Goal: Communication & Community: Answer question/provide support

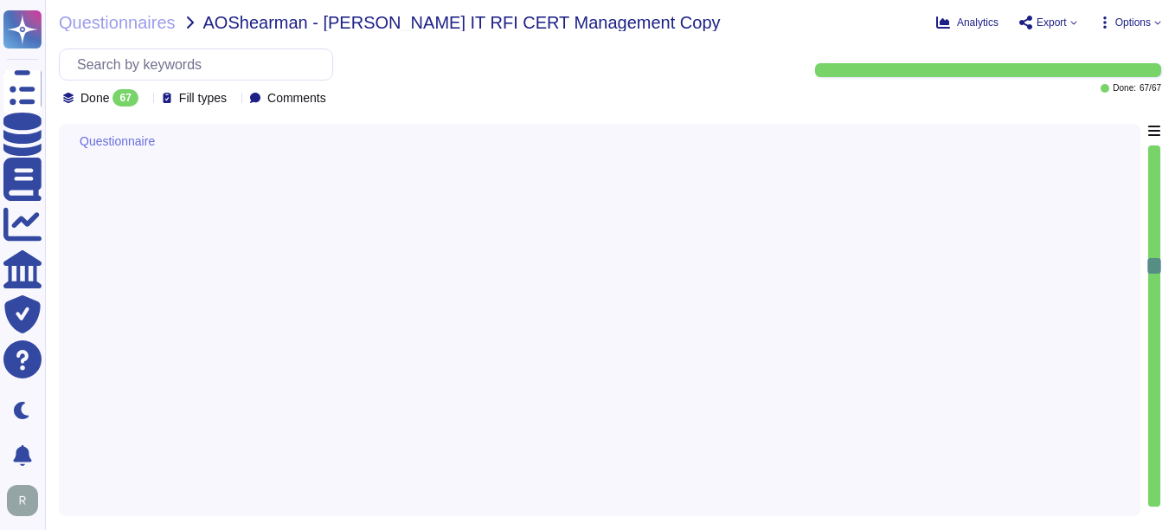
type textarea "Yes, our solution, Sectigo Certificate Manager, provides comprehensive logging …"
type textarea "Sectigo provides APIs and webhooks to bring alerts into monitoring solutions, a…"
type textarea "Yes, our solution supports highly secure access controls, including single sign…"
type textarea "Yes, our solution offers a Role-Based Access Control (RBAC) model to ensure tha…"
type textarea "Yes, our solution is scalable to manage certificates across large enterprise en…"
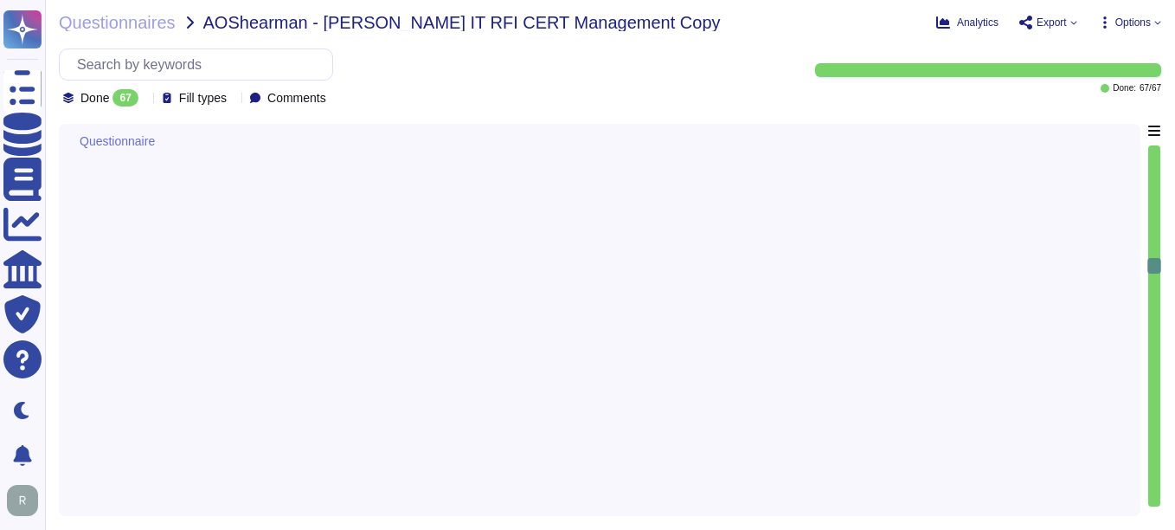
type textarea "Yes, our solution is designed to be adaptable to the changing landscape of cert…"
type textarea "Yes, Our solution features an intuitive, easy-to-navigate interface. Our soluti…"
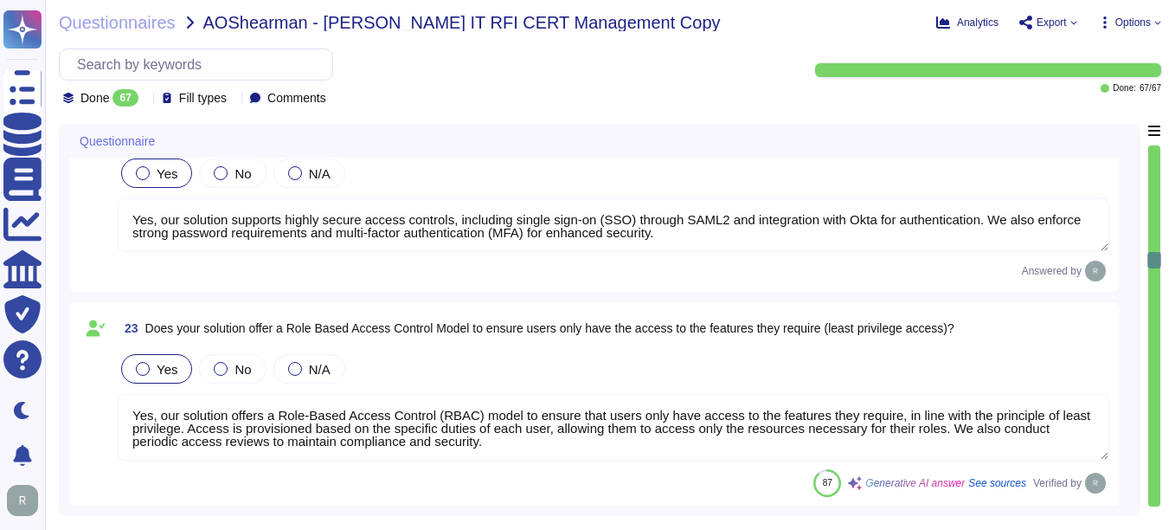
scroll to position [3278, 0]
type textarea "Yes, our solution, Sectigo Certificate Manager (SCM), offers robust reporting c…"
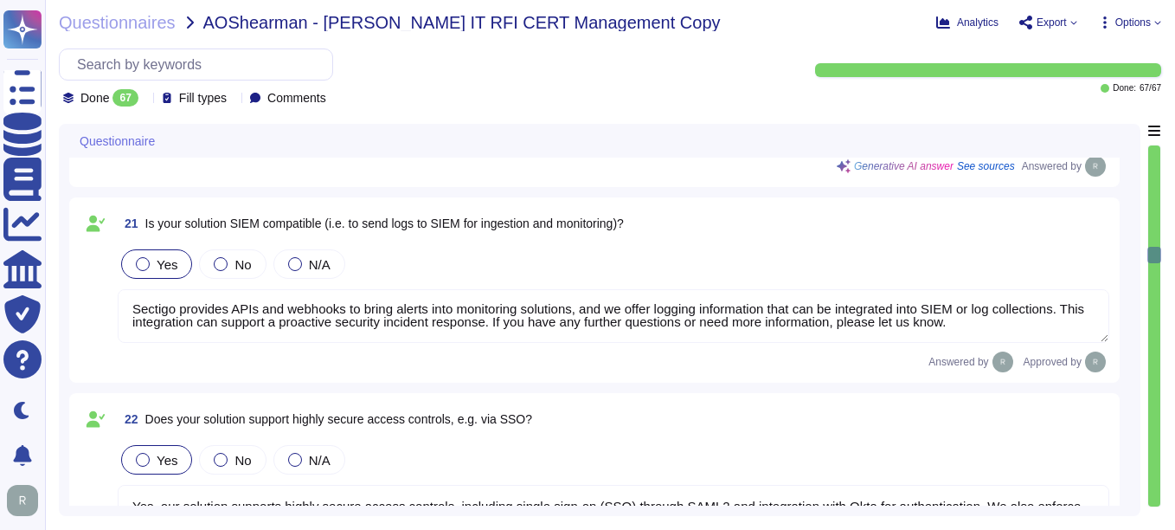
scroll to position [0, 0]
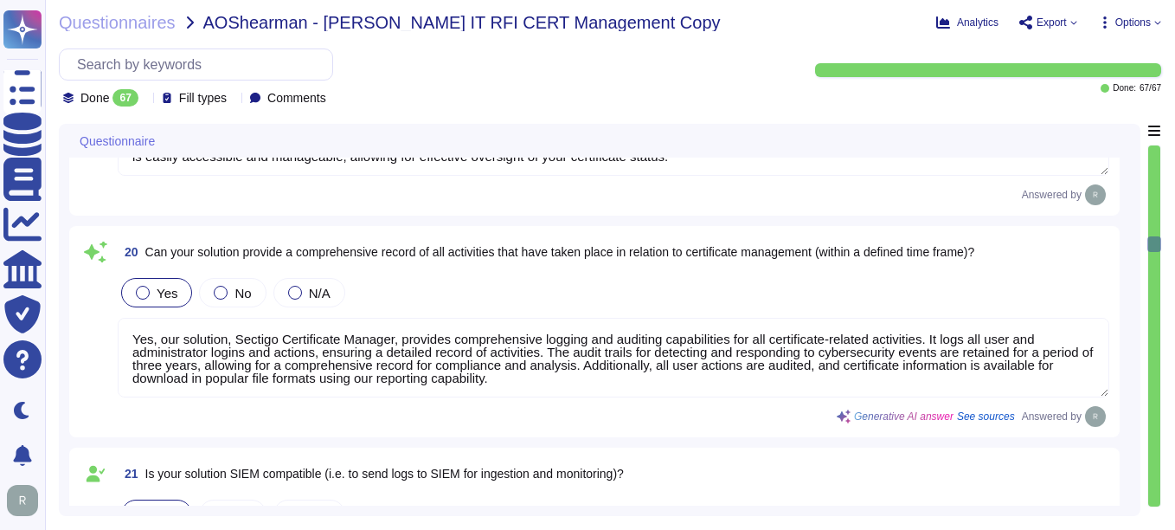
type textarea "Yes, our solution is designed to be CA agnostic, allowing for the discovery and…"
type textarea "Notification, if it occurs, will depend on the nature of the incident."
type textarea "Yes, our solution can identify certificates that do not comply with the organiz…"
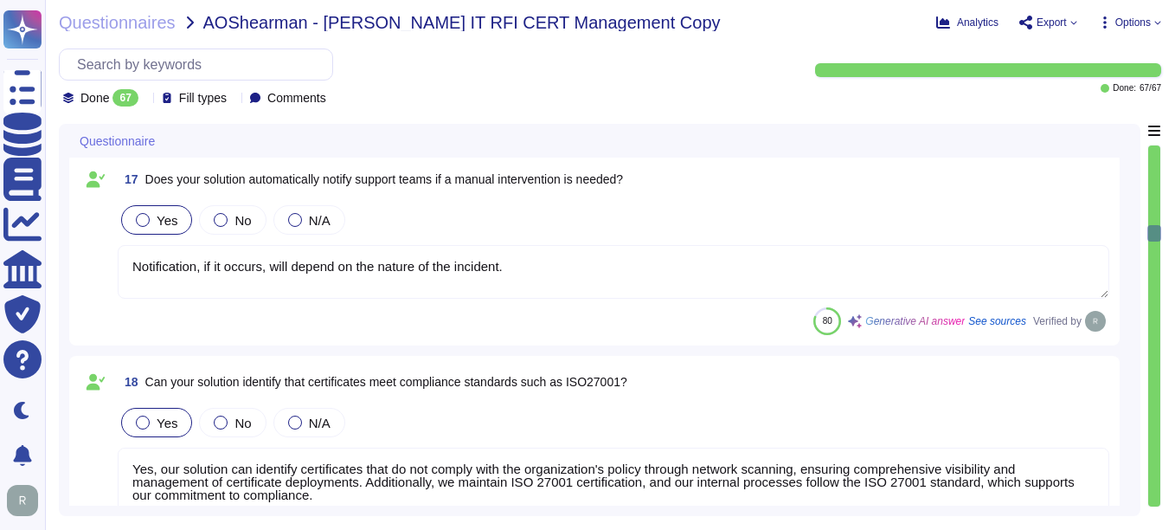
type textarea "Yes, our solution integrates with Microsoft CA - ADCS for private certificate m…"
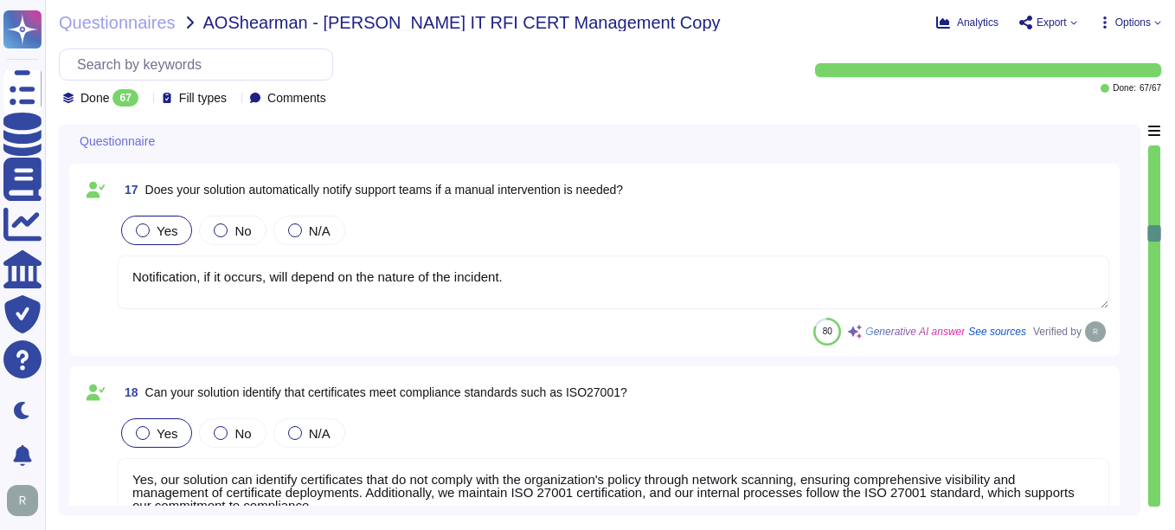
type textarea "Yes, our Sectigo Certificate Manager solution provides proactive updates regard…"
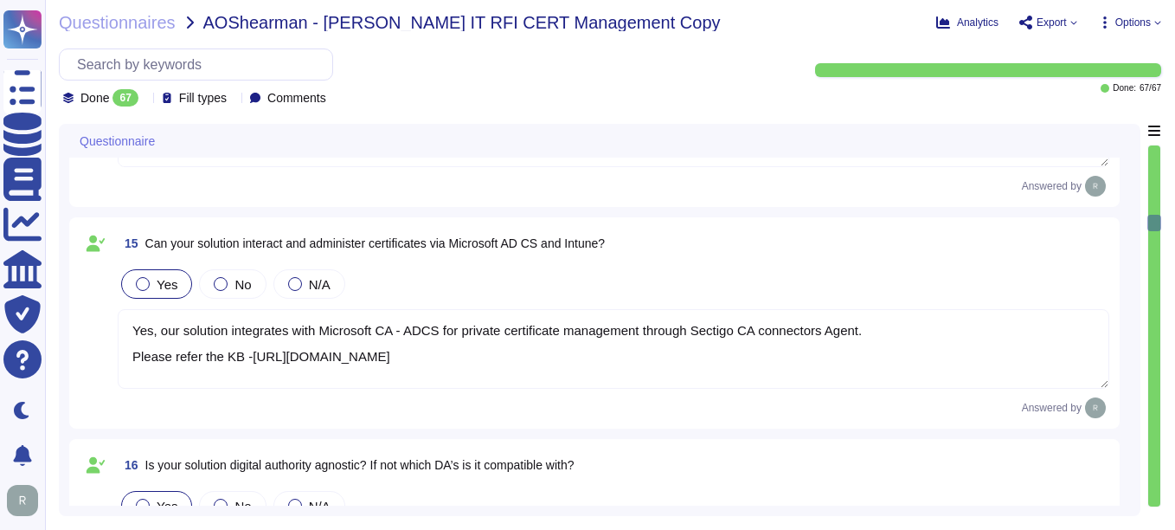
type textarea "Yes, Sectigo Certificate Manager can identify all certificates in your environm…"
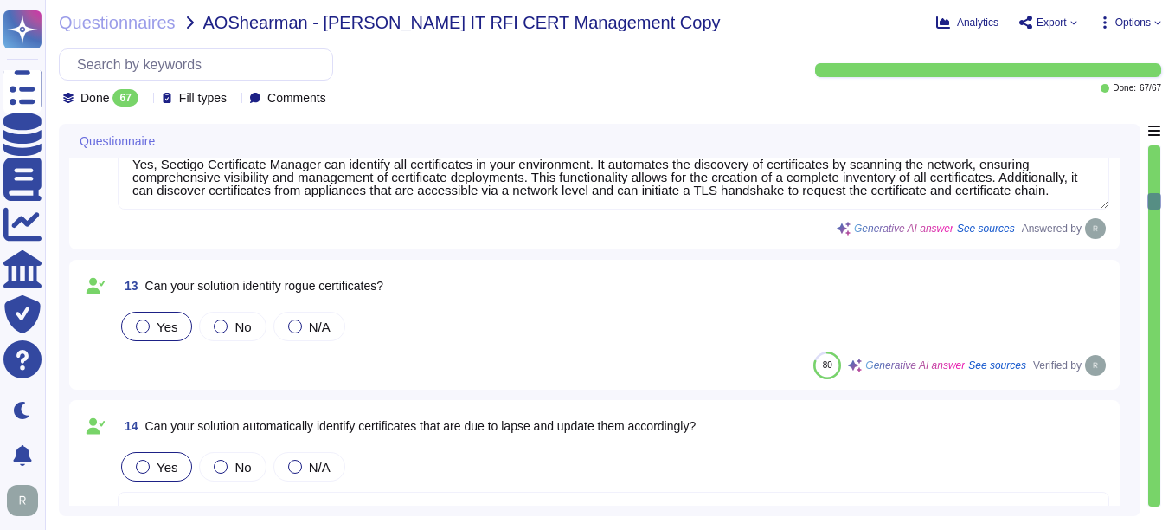
type textarea "[DATE]"
type textarea "Sectigo has more than 700,000 customers globally."
type textarea "Your enterprise sales representative will share the details."
type textarea "Support, development, and QA staff may be located in a variety of countries, in…"
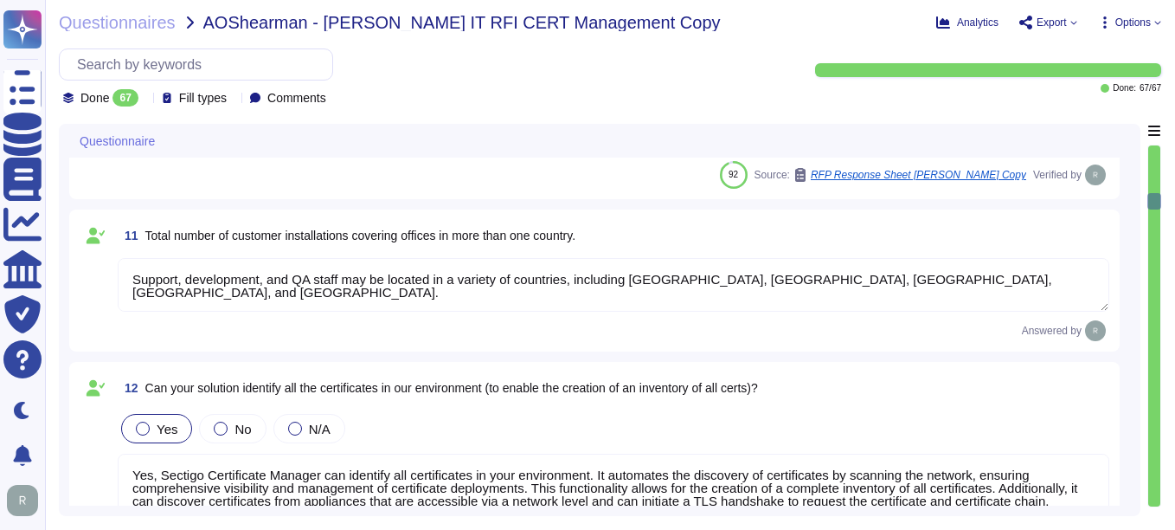
type textarea "The current version of the SaaS software is 25.5.5"
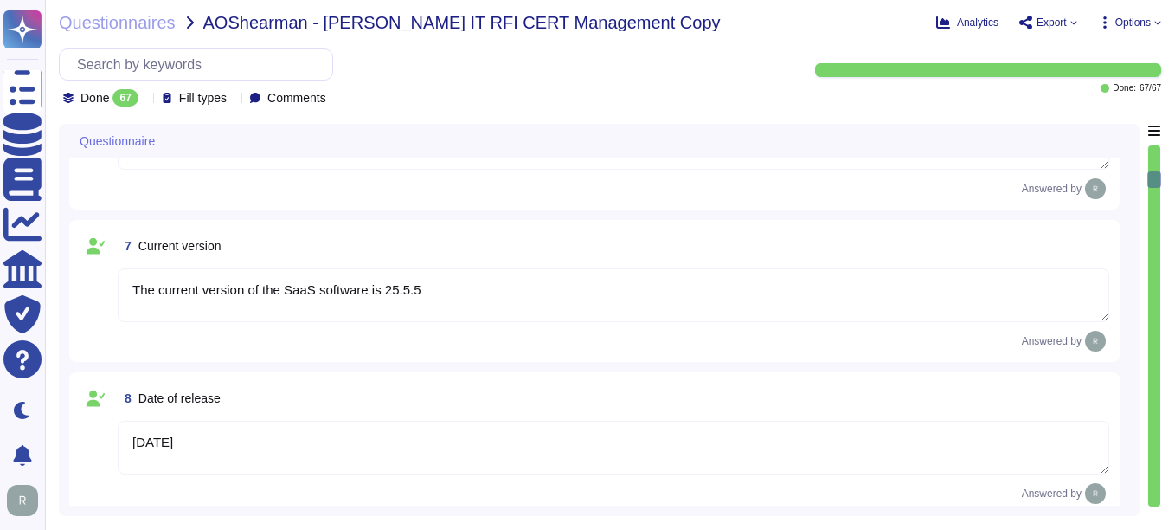
type textarea "Your enterprise sales representative can help you with this."
type textarea "We offer Digital Certificates and Certificate Life Cycle management (SCM)."
type textarea "Sectigo has been providing public certificate issuing services for more than 25…"
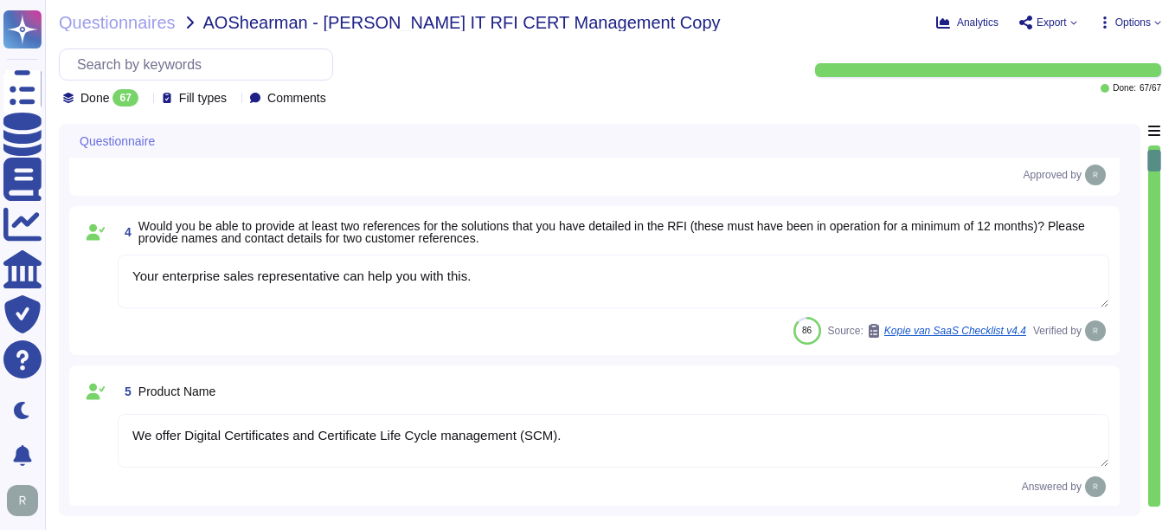
type textarea "Sectigo is a Private Limited company incorporated in the [GEOGRAPHIC_DATA]."
type textarea "Sectigo has been providing public certificate issuing services for more than 25…"
type textarea "Please consult with our sales representative for that information."
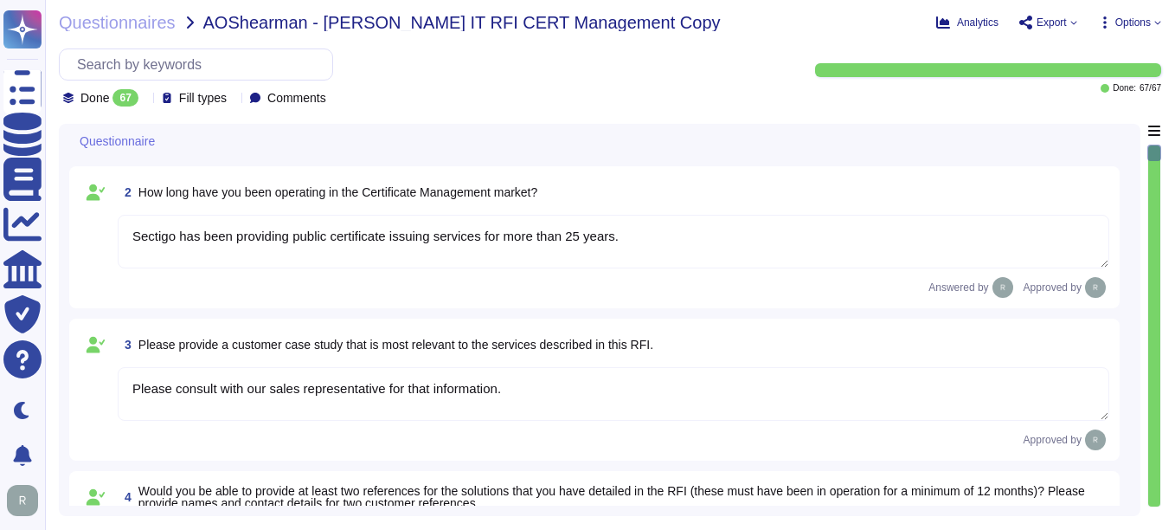
scroll to position [0, 0]
